Goal: Contribute content: Add original content to the website for others to see

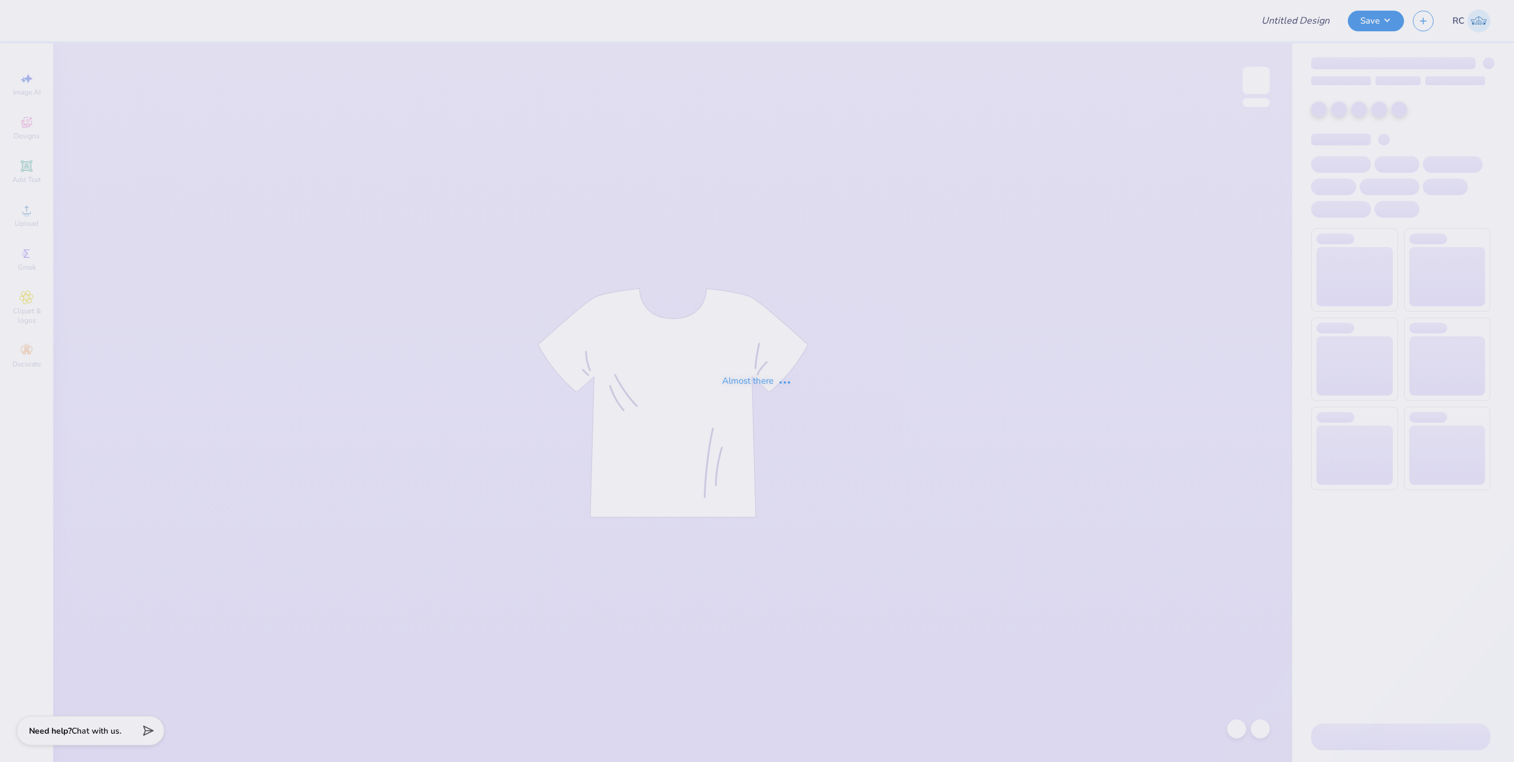
type input "vibe"
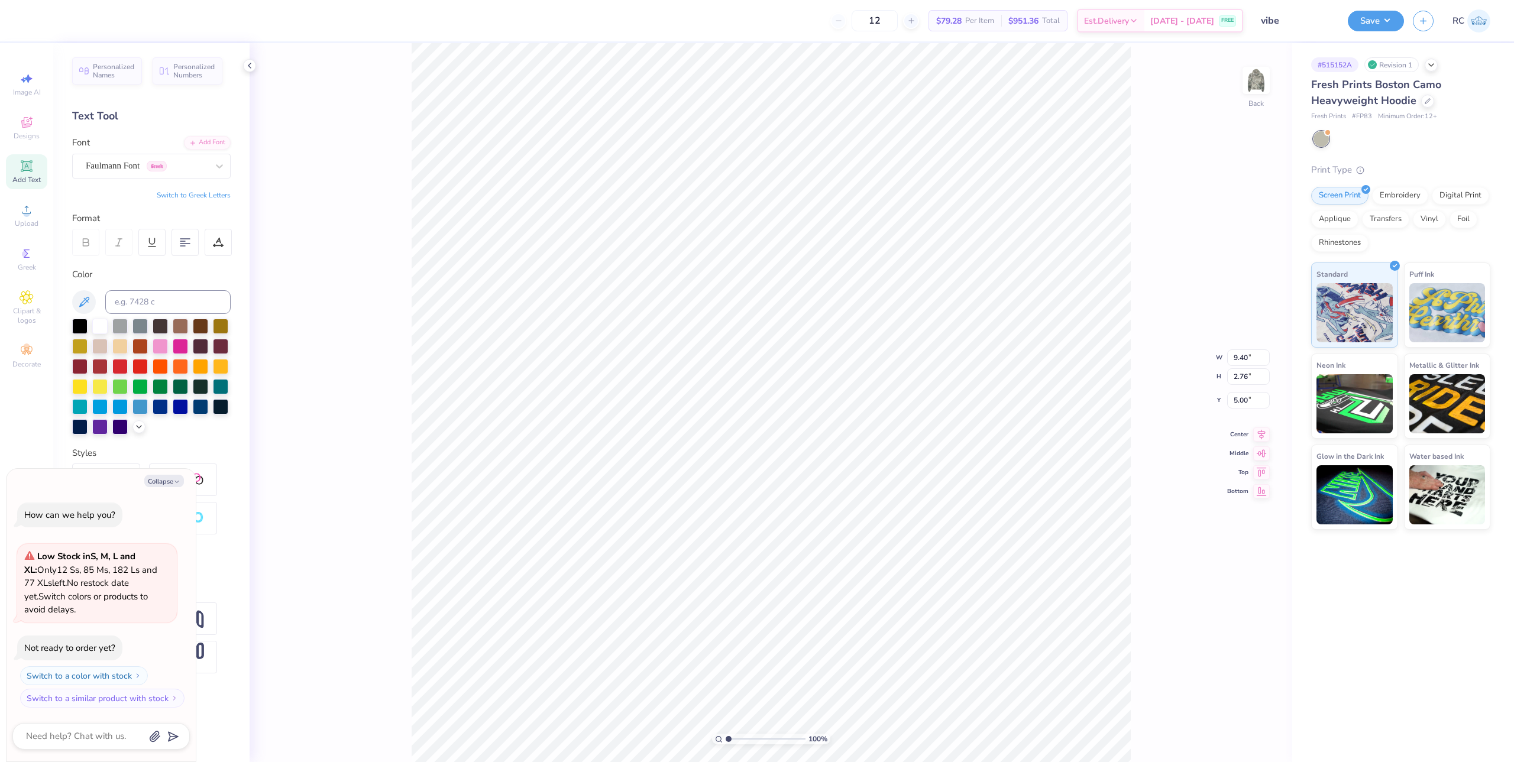
click at [344, 514] on div "100 % Back W 9.40 9.40 " H 2.76 2.76 " Y 5.00 5.00 " Center Middle Top Bottom" at bounding box center [771, 402] width 1042 height 719
click at [1258, 88] on img at bounding box center [1255, 80] width 47 height 47
click at [1256, 85] on img at bounding box center [1255, 80] width 47 height 47
type textarea "x"
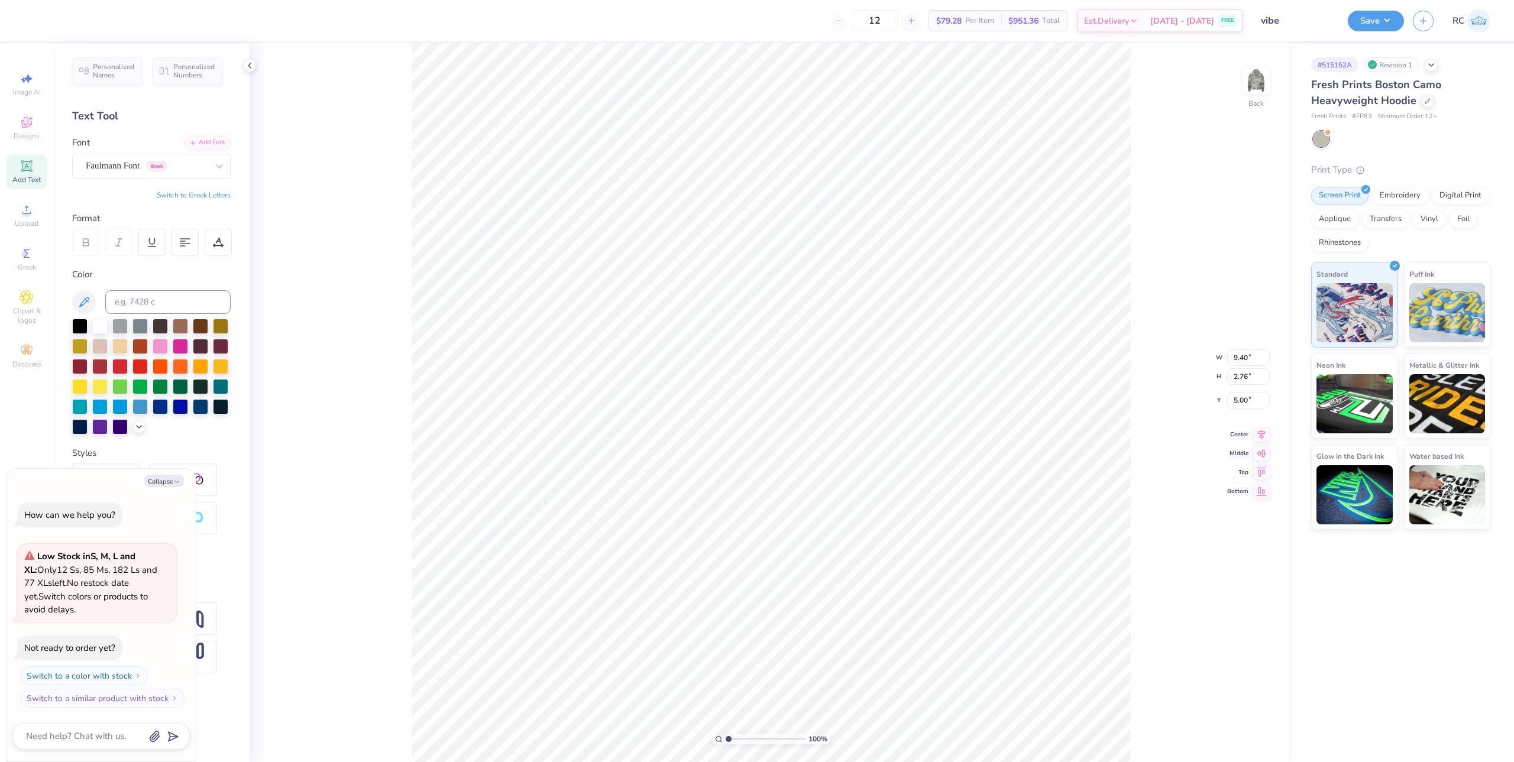
scroll to position [10, 2]
type textarea "Sig Kap"
click at [390, 300] on div "100 % Back W 9.40 9.40 " H 2.76 2.76 " Y 5.00 5.00 " Center Middle Top Bottom" at bounding box center [771, 402] width 1042 height 719
type textarea "x"
type input "9.86"
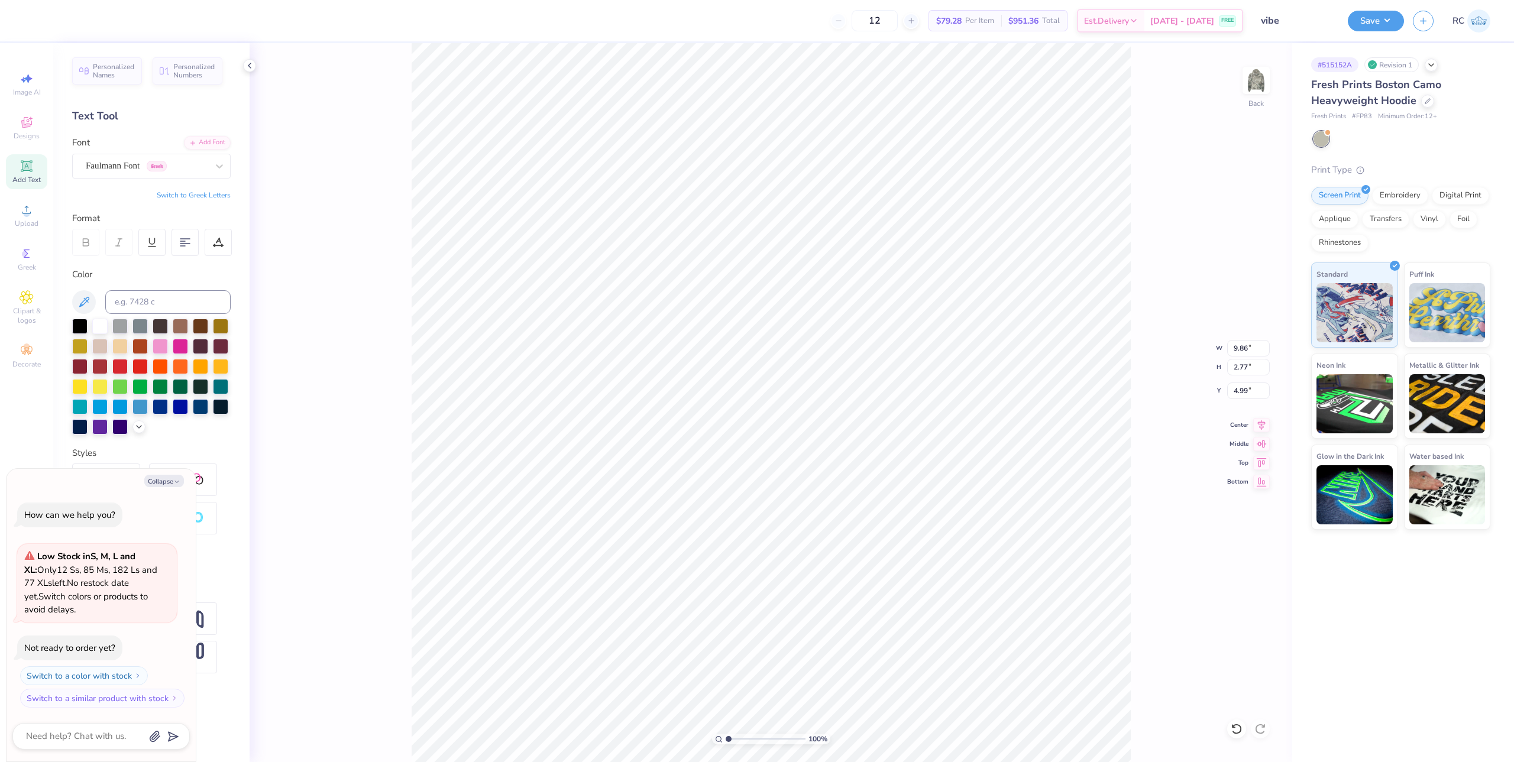
type input "2.77"
type input "4.99"
type textarea "x"
click at [1242, 389] on input "4.99" at bounding box center [1248, 391] width 43 height 17
type input "3"
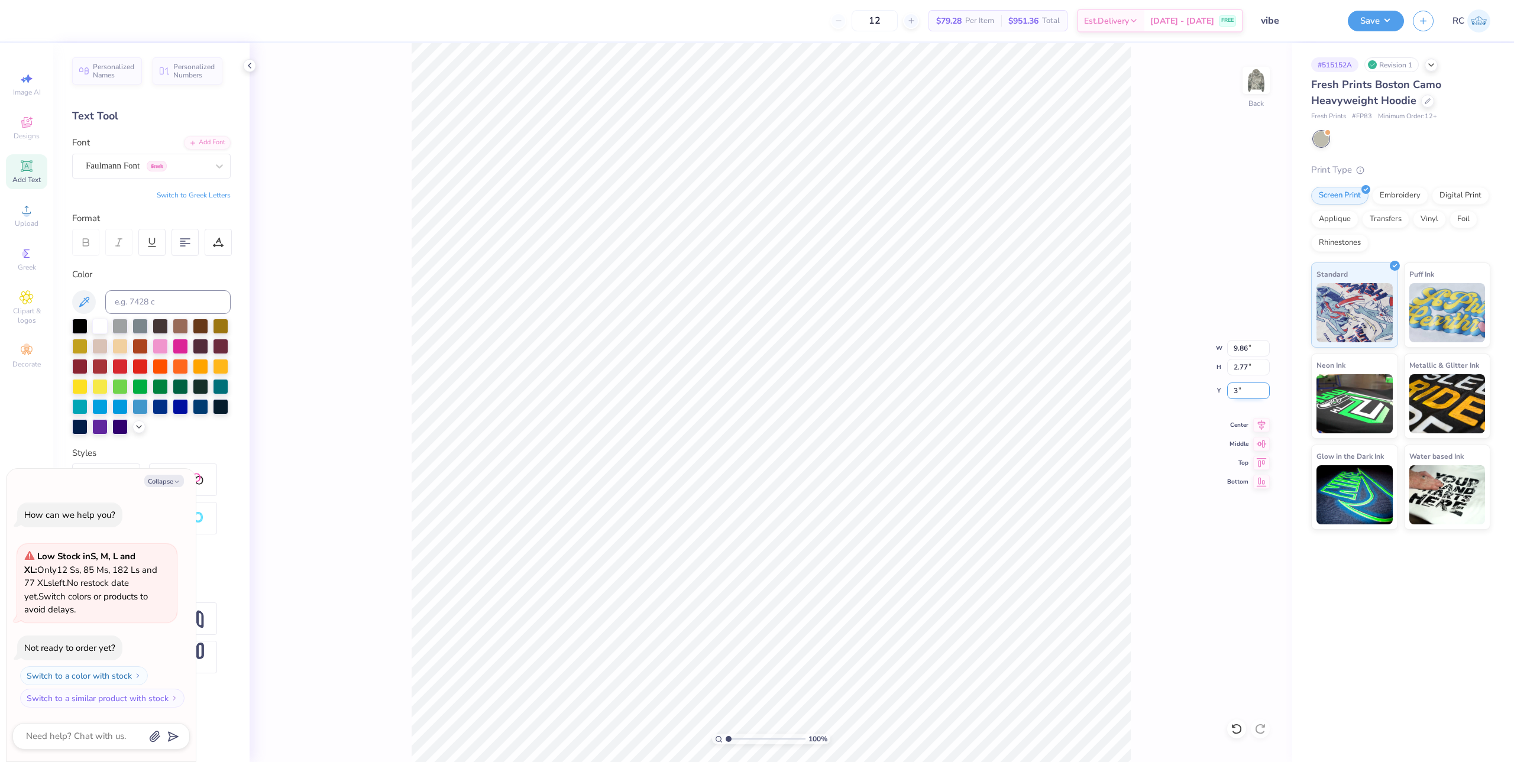
type textarea "x"
type input "3.00"
click at [403, 406] on div "100 % Back W 9.86 9.86 " H 2.77 2.77 " Y 3.00 3.00 " Center Middle Top Bottom" at bounding box center [771, 402] width 1042 height 719
click at [247, 63] on icon at bounding box center [249, 65] width 9 height 9
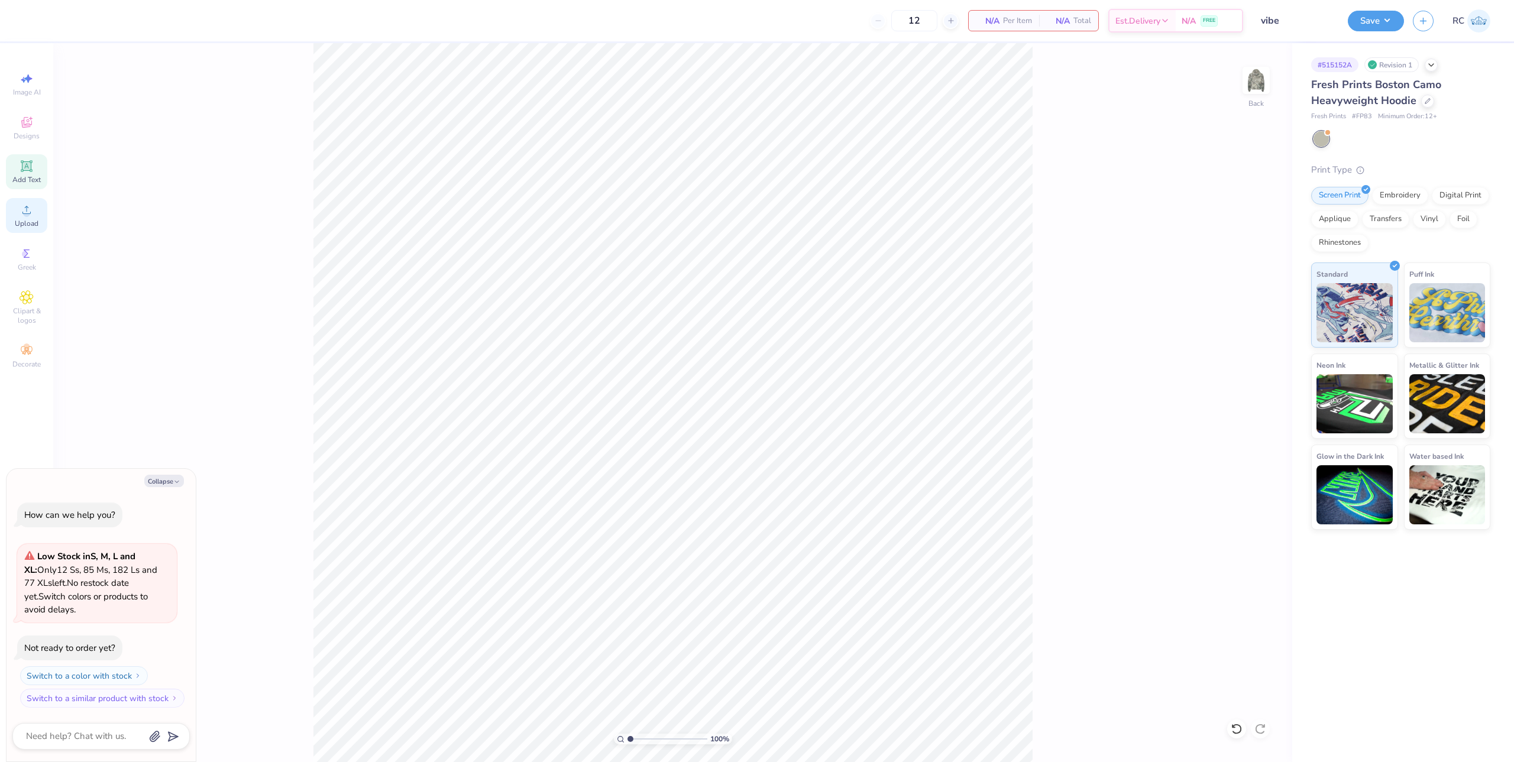
click at [30, 223] on span "Upload" at bounding box center [27, 223] width 24 height 9
click at [21, 210] on icon at bounding box center [27, 210] width 14 height 14
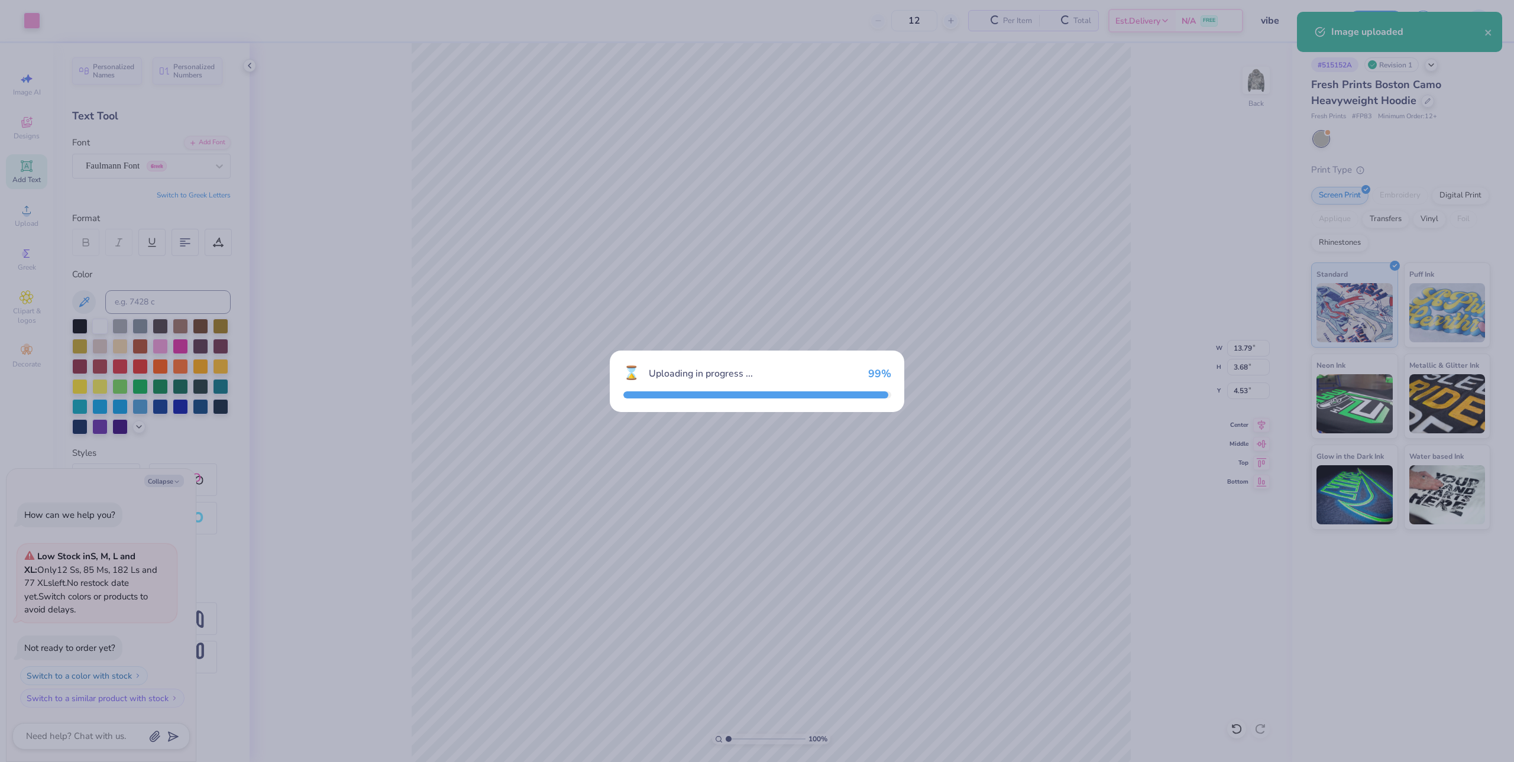
type textarea "x"
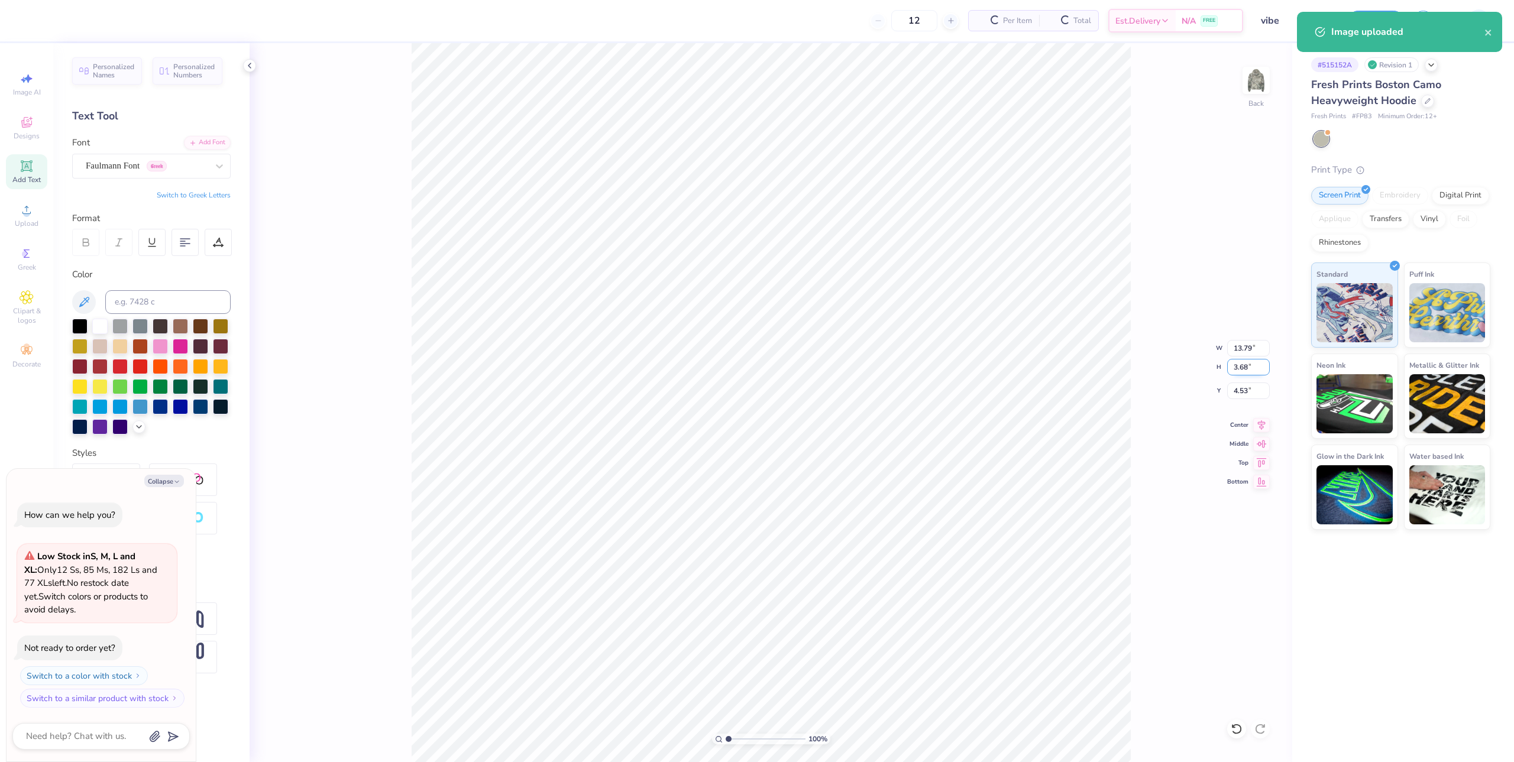
click at [1251, 359] on input "3.68" at bounding box center [1248, 367] width 43 height 17
click at [1252, 345] on input "13.79" at bounding box center [1248, 348] width 43 height 17
type input "10"
type textarea "x"
type input "10.00"
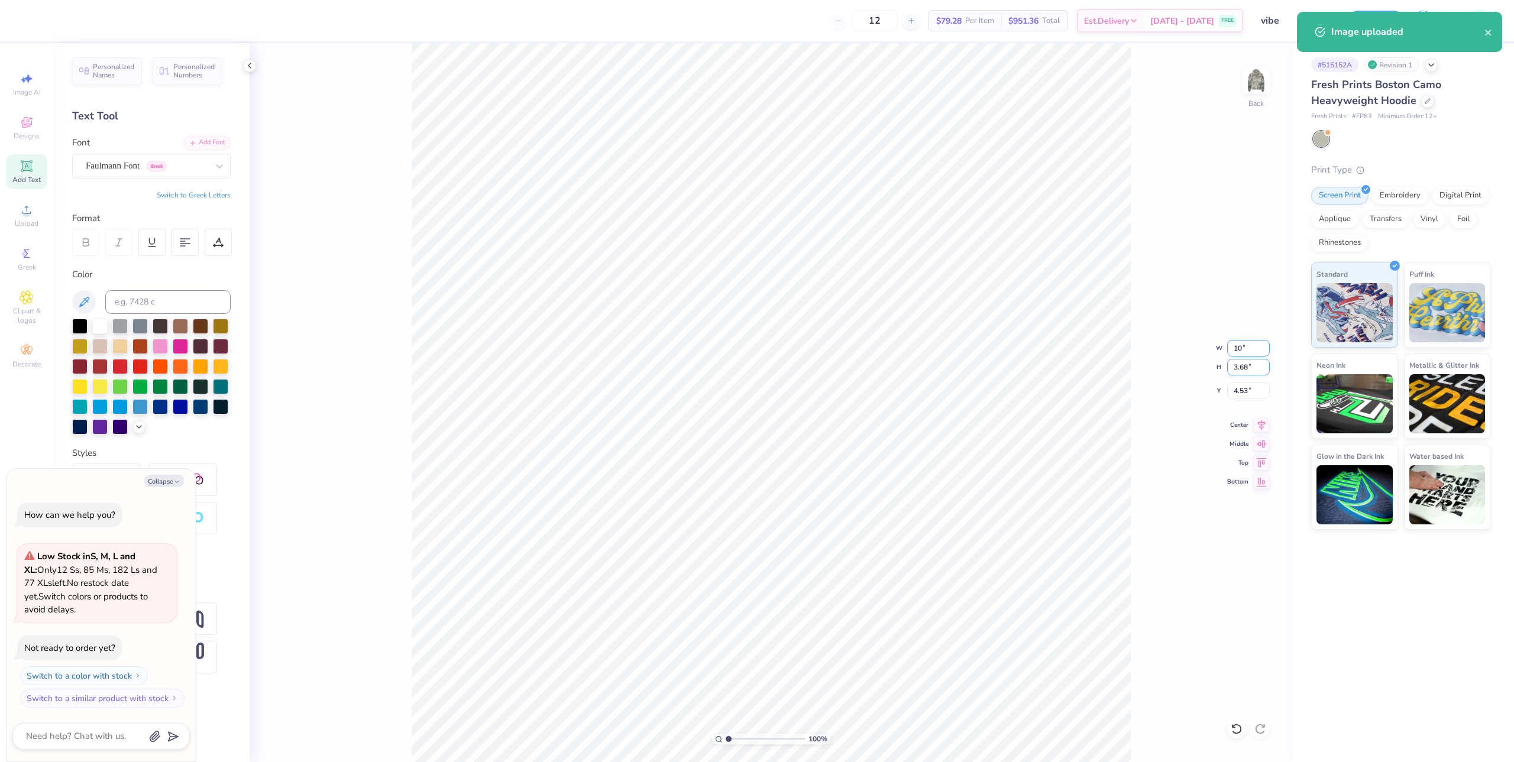
type input "2.67"
click at [1248, 397] on input "5.04" at bounding box center [1248, 391] width 43 height 17
type input "3"
type textarea "x"
type input "3.00"
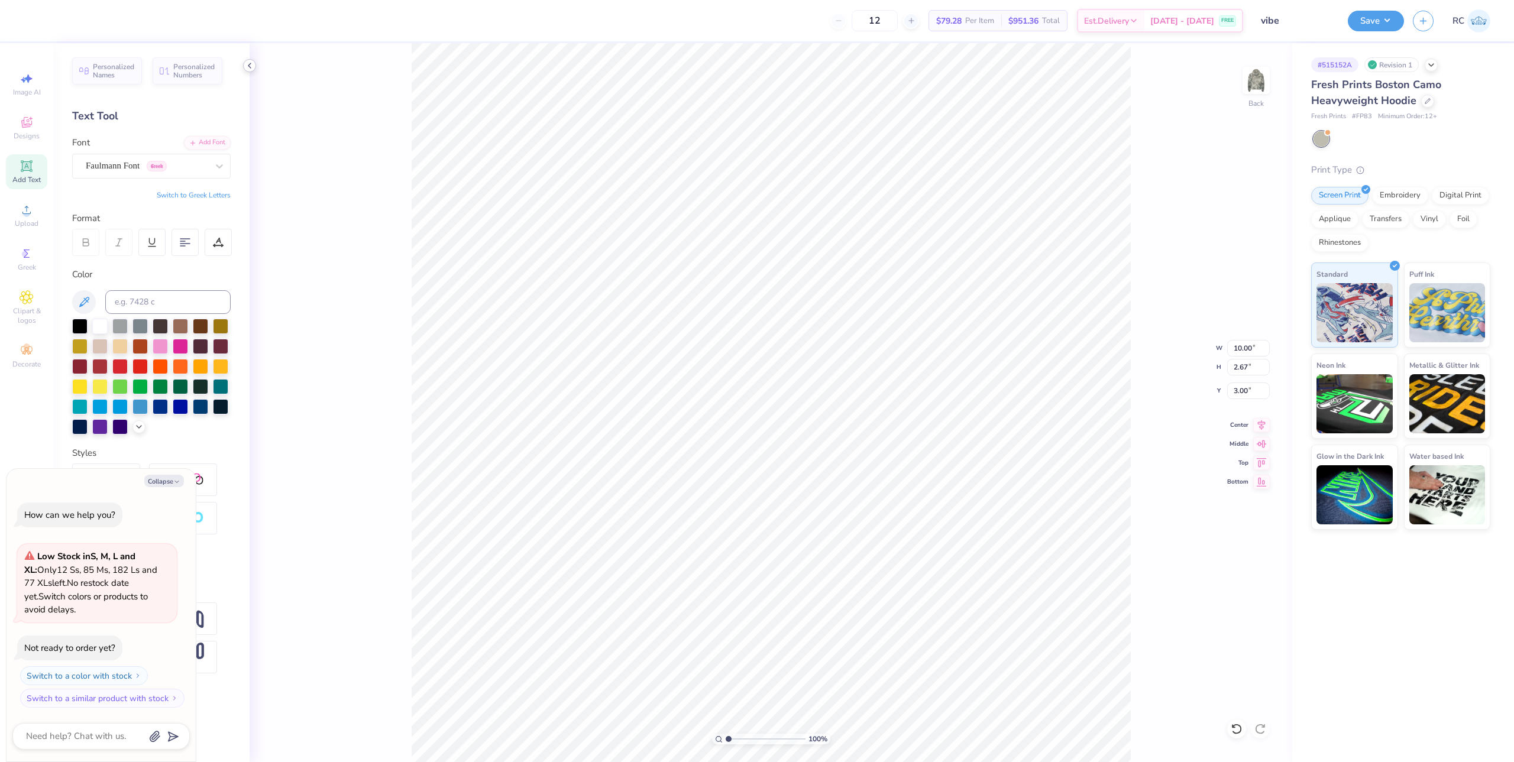
click at [247, 68] on icon at bounding box center [249, 65] width 9 height 9
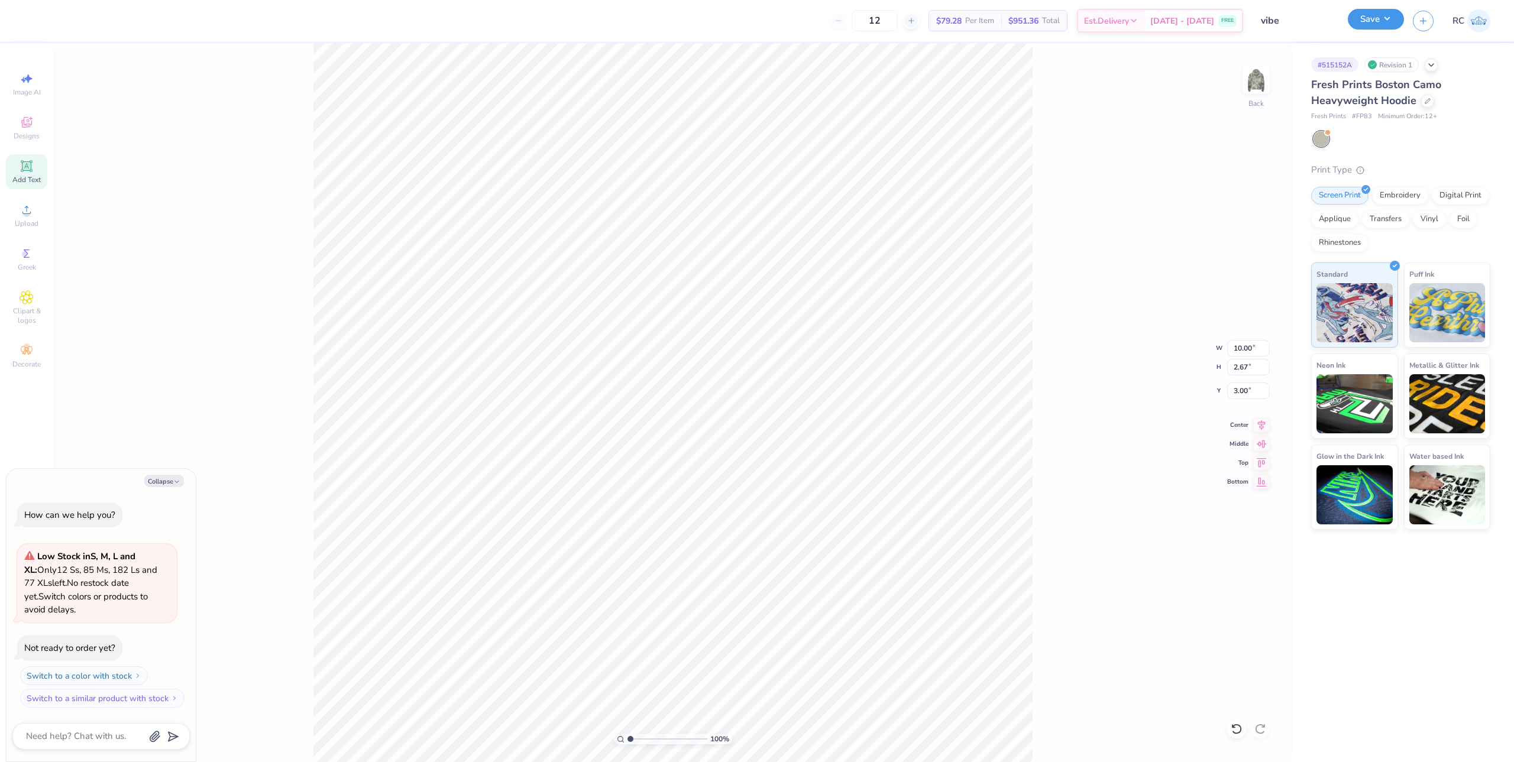
click at [1388, 20] on button "Save" at bounding box center [1375, 19] width 56 height 21
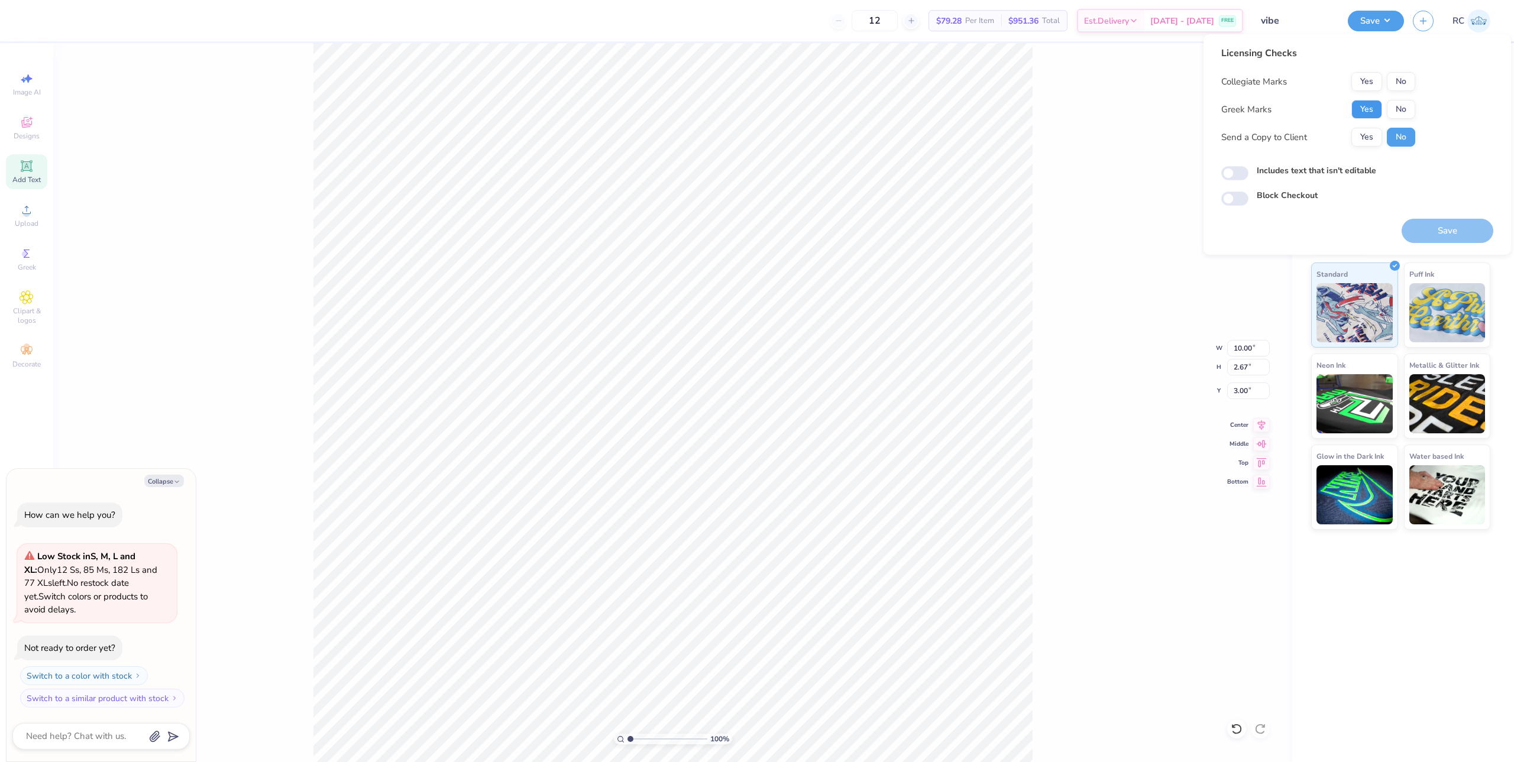
click at [1353, 108] on button "Yes" at bounding box center [1366, 109] width 31 height 19
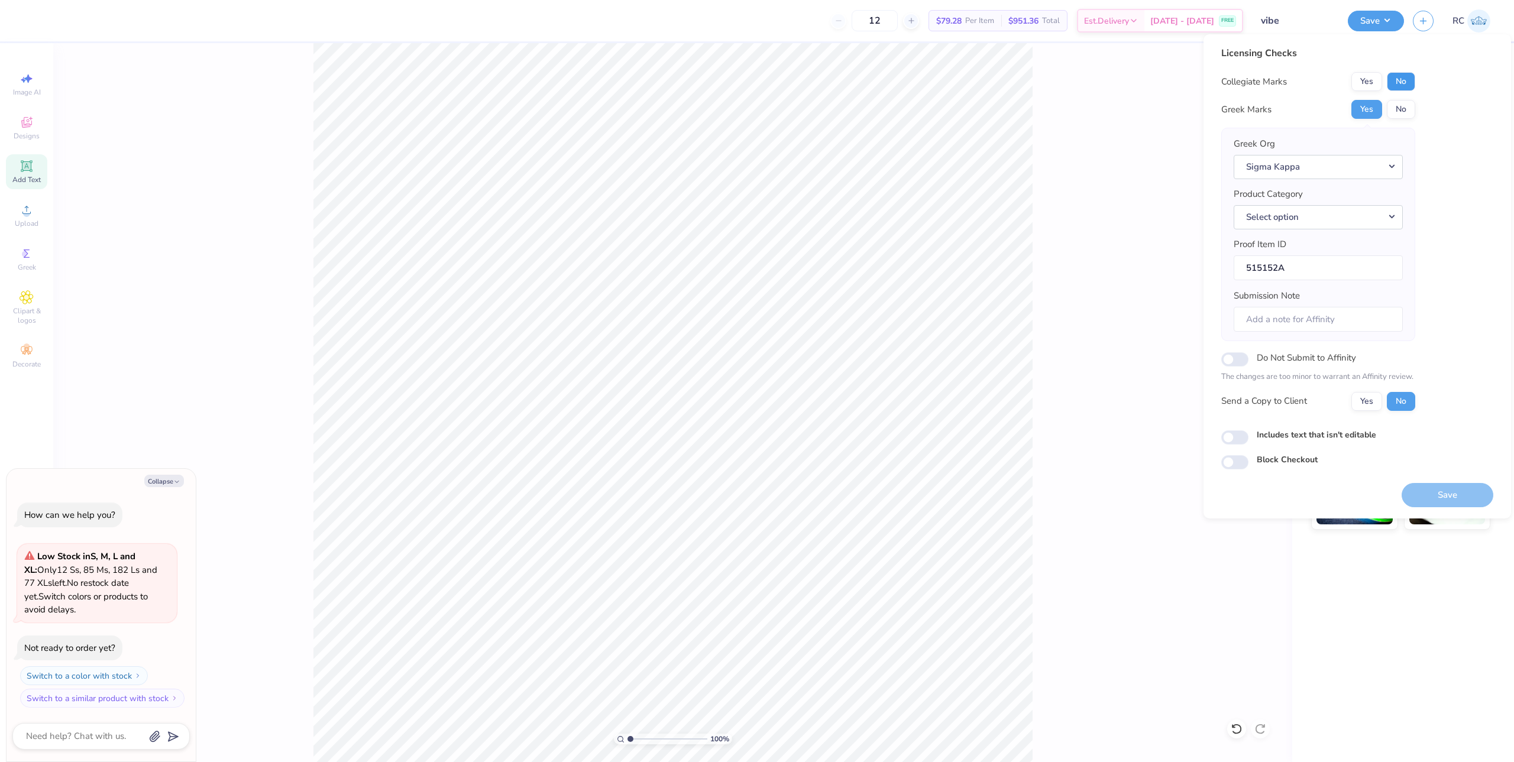
click at [1405, 79] on button "No" at bounding box center [1400, 81] width 28 height 19
type textarea "x"
click at [1356, 219] on button "Select option" at bounding box center [1317, 217] width 169 height 24
click at [1315, 251] on link "Hooded sweatshirts" at bounding box center [1318, 249] width 160 height 20
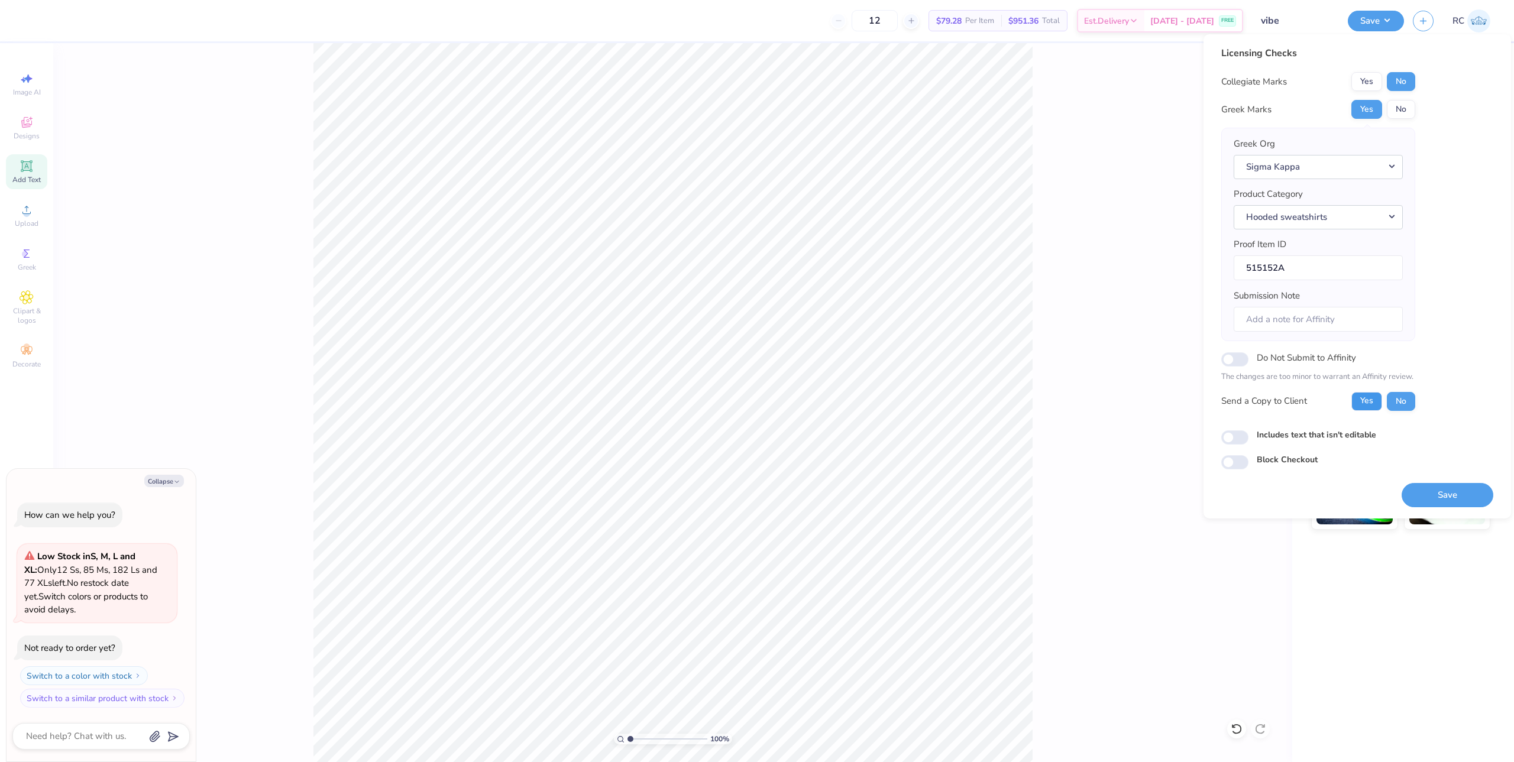
click at [1366, 404] on button "Yes" at bounding box center [1366, 401] width 31 height 19
click at [1444, 494] on button "Save" at bounding box center [1447, 495] width 92 height 24
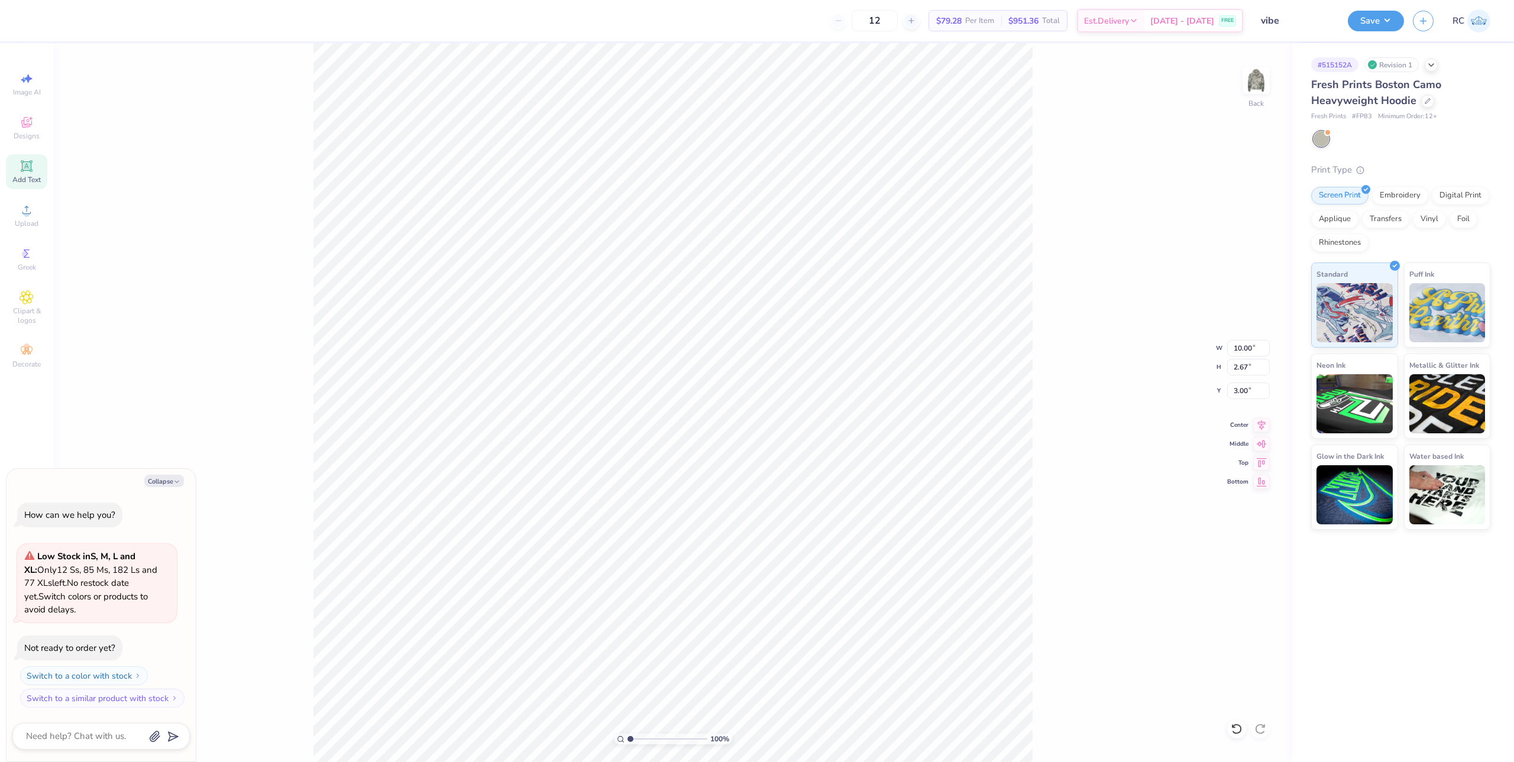
type textarea "x"
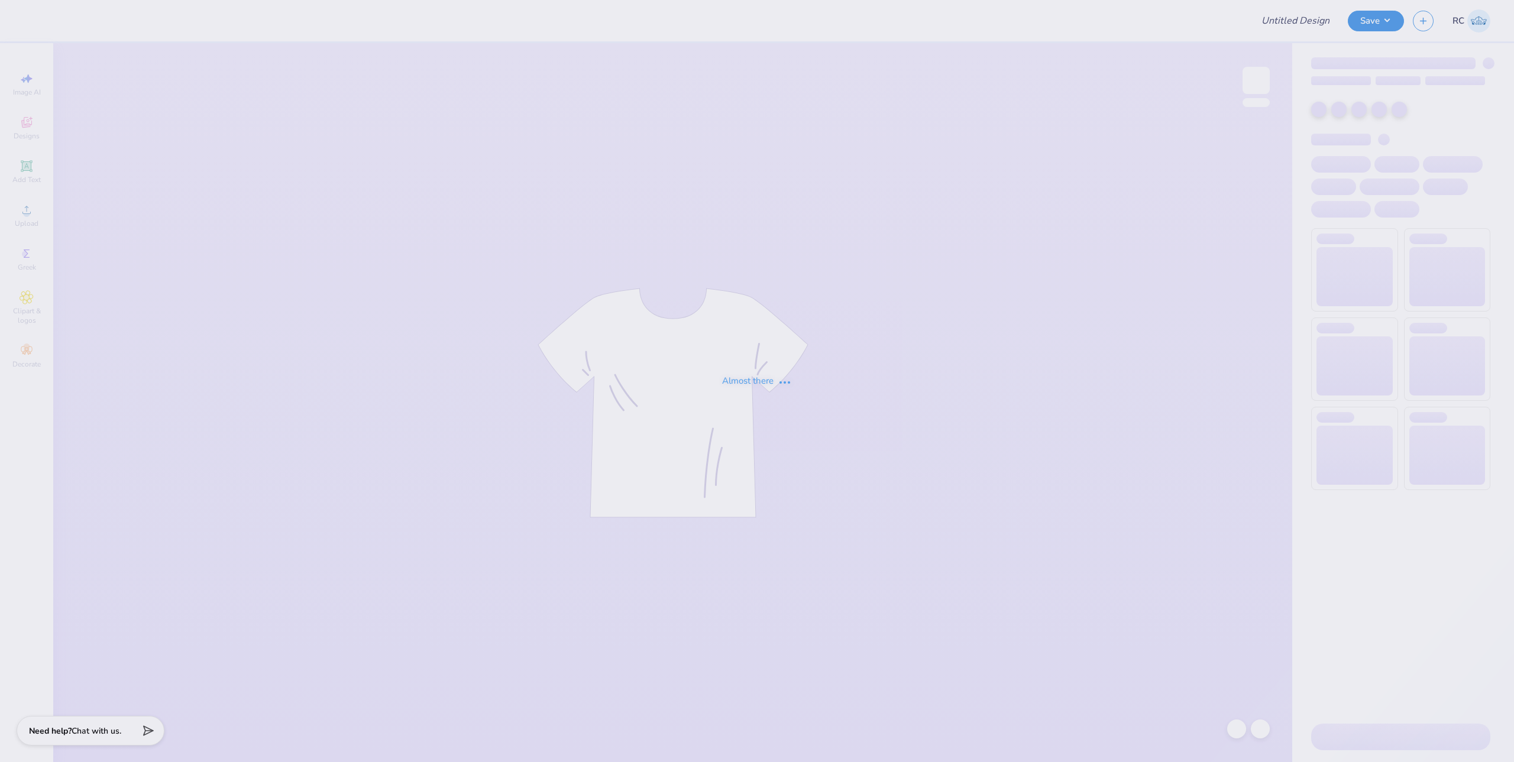
type input "[MEDICAL_DATA] Parent's Weekend"
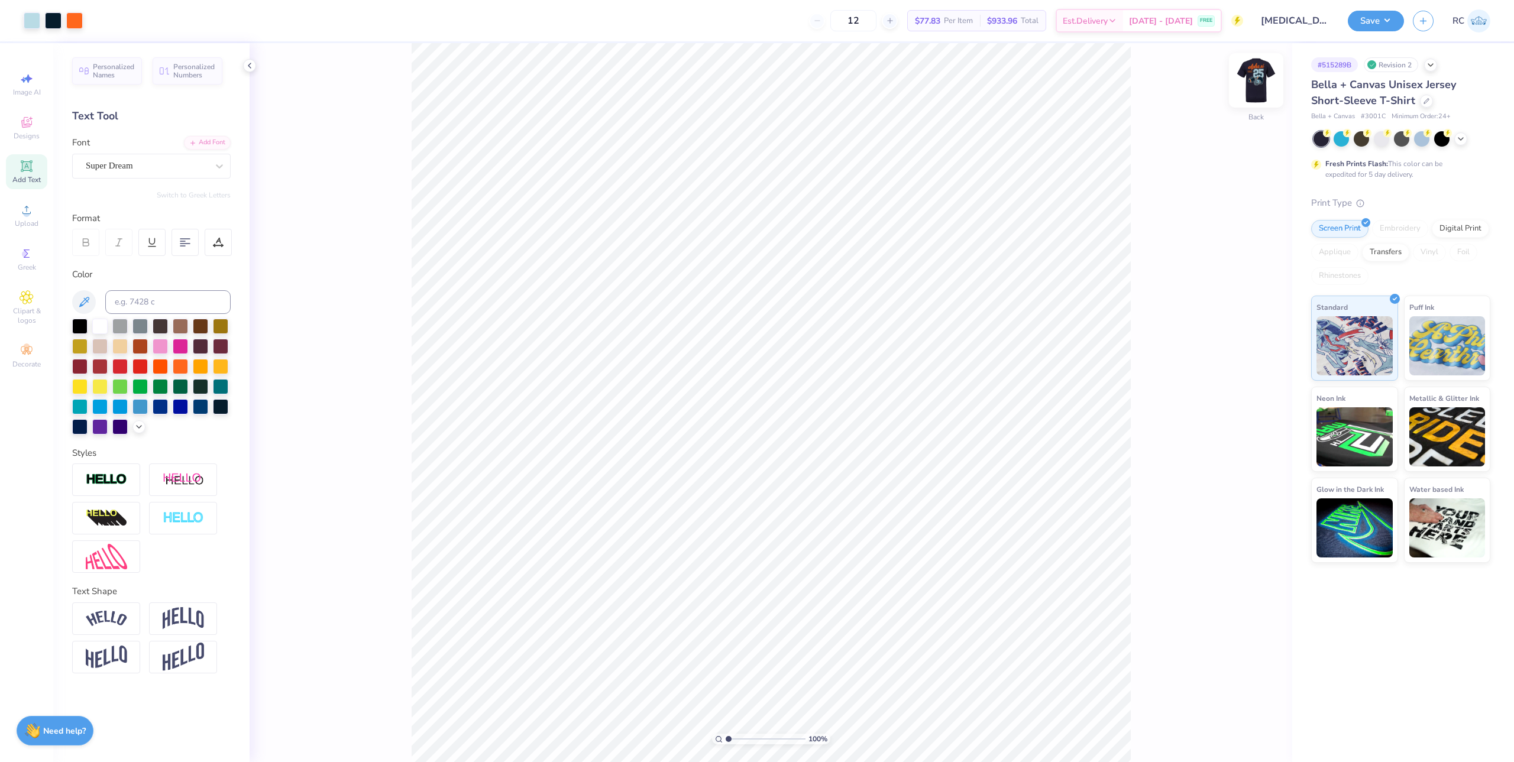
click at [1252, 90] on img at bounding box center [1255, 80] width 47 height 47
type input "1.82266588284093"
type input "3.24"
type input "1.82266588284093"
